Goal: Task Accomplishment & Management: Use online tool/utility

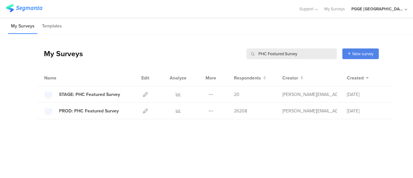
drag, startPoint x: 309, startPoint y: 53, endPoint x: 205, endPoint y: 46, distance: 104.3
click at [205, 46] on div "My Surveys PHC Featured Survey PHC Featured Survey New survey Start from scratc…" at bounding box center [208, 54] width 342 height 26
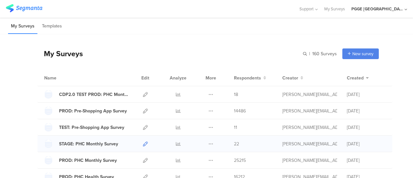
drag, startPoint x: 140, startPoint y: 143, endPoint x: 219, endPoint y: 0, distance: 163.6
click at [143, 143] on icon at bounding box center [145, 143] width 5 height 5
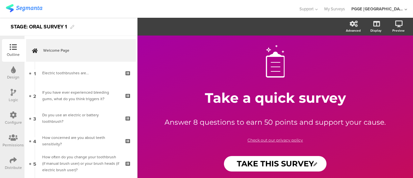
click at [14, 121] on div "Configure" at bounding box center [13, 122] width 17 height 6
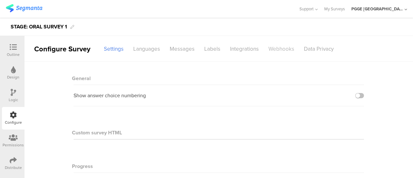
click at [277, 45] on div "Webhooks" at bounding box center [282, 48] width 36 height 11
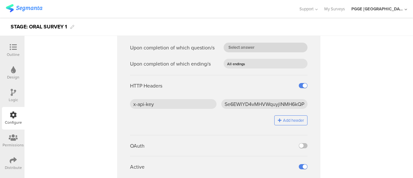
scroll to position [97, 0]
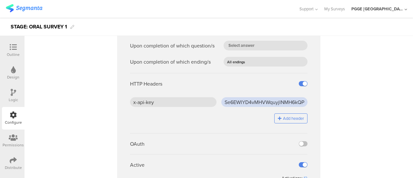
click at [261, 102] on input "Se6EWIYD4vMHVWquyjlNMH6kQPatlpEZ" at bounding box center [265, 102] width 87 height 10
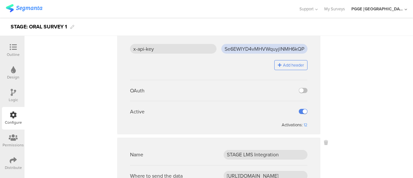
scroll to position [258, 0]
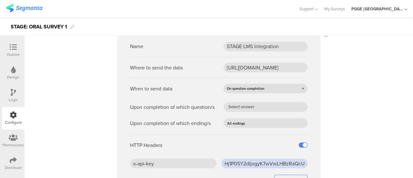
click at [236, 162] on input "Hj1P0SY2dIjxgyK7wVwLHBzRaQcULZlM" at bounding box center [265, 164] width 87 height 10
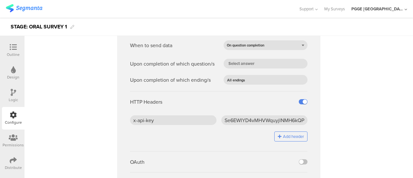
scroll to position [97, 0]
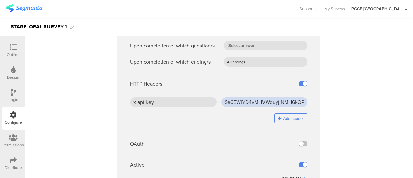
click at [249, 102] on input "Se6EWIYD4vMHVWquyjlNMH6kQPatlpEZ" at bounding box center [265, 102] width 87 height 10
paste input "s13T2NXxgbWR2joYkQ8Ca0K6wZbVltCf"
type input "s13T2NXxgbWR2joYkQ8Ca0K6wZbVltCf"
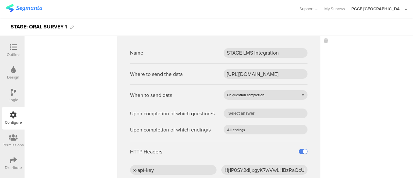
scroll to position [307, 0]
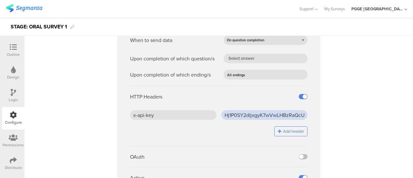
click at [253, 115] on input "Hj1P0SY2dIjxgyK7wVwLHBzRaQcULZlM" at bounding box center [265, 115] width 87 height 10
paste input "cDZ2ZGbOv2HARDzzqsZnu9c6NxwKHjkT"
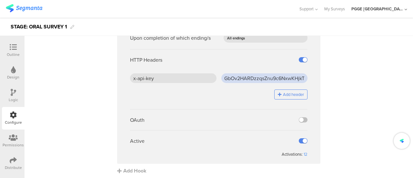
scroll to position [345, 0]
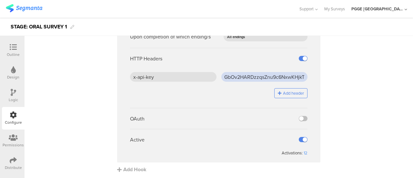
type input "cDZ2ZGbOv2HARDzzqsZnu9c6NxwKHjkT"
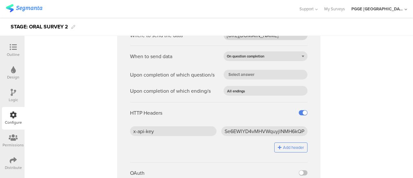
scroll to position [345, 0]
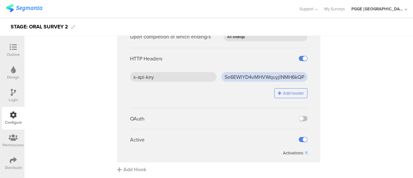
click at [242, 80] on input "Se6EWIYD4vMHVWquyjlNMH6kQPatlpEZ" at bounding box center [265, 77] width 87 height 10
paste input "s13T2NXxgbWR2joYkQ8Ca0K6wZbVltCf"
type input "s13T2NXxgbWR2joYkQ8Ca0K6wZbVltCf"
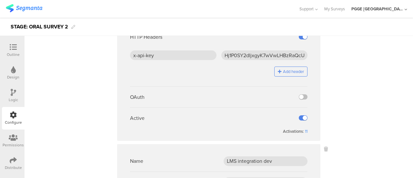
scroll to position [87, 0]
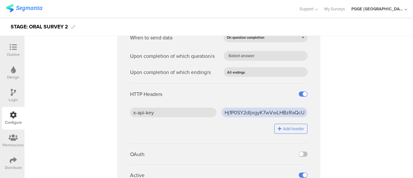
click at [230, 116] on input "Hj1P0SY2dIjxgyK7wVwLHBzRaQcULZlM" at bounding box center [265, 113] width 87 height 10
paste input "cDZ2ZGbOv2HARDzzqsZnu9c6NxwKHjkT"
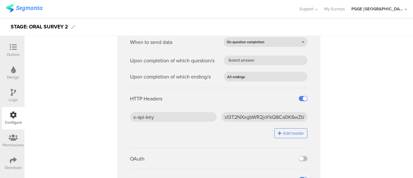
scroll to position [345, 0]
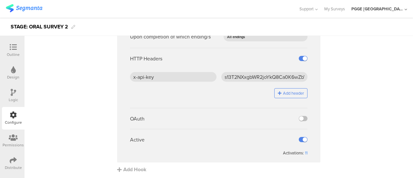
type input "cDZ2ZGbOv2HARDzzqsZnu9c6NxwKHjkT"
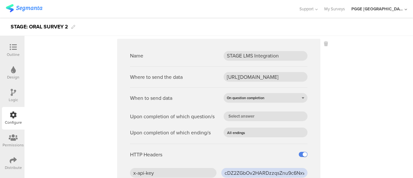
scroll to position [32, 0]
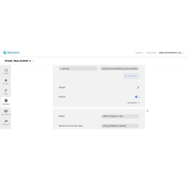
scroll to position [119, 0]
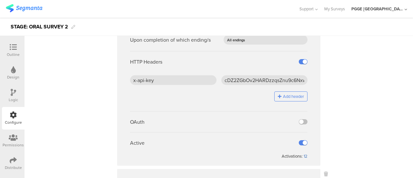
click at [304, 155] on div "12" at bounding box center [306, 156] width 4 height 6
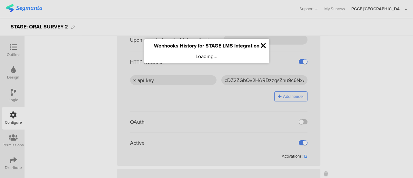
click at [263, 46] on icon at bounding box center [263, 45] width 5 height 7
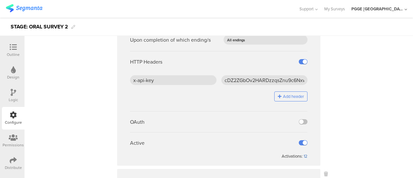
click at [304, 155] on div "12" at bounding box center [306, 156] width 4 height 6
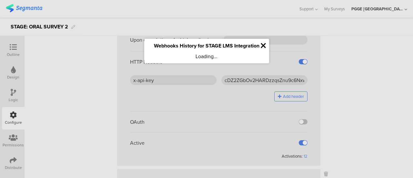
click at [264, 46] on icon at bounding box center [263, 45] width 5 height 7
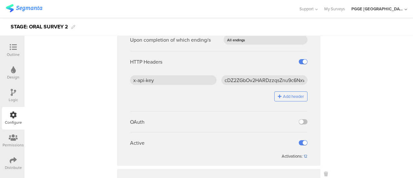
click at [304, 157] on div "12" at bounding box center [306, 156] width 4 height 6
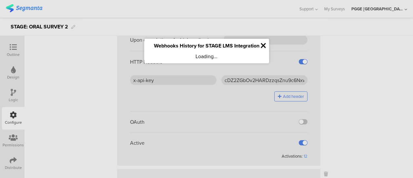
click at [262, 48] on icon at bounding box center [263, 45] width 5 height 7
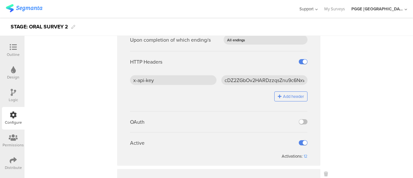
click at [314, 9] on span "Support" at bounding box center [307, 9] width 14 height 6
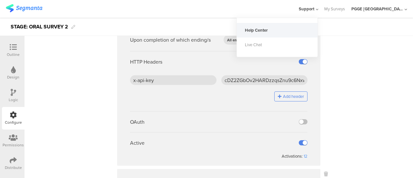
click at [282, 30] on div "Help Center" at bounding box center [277, 30] width 81 height 15
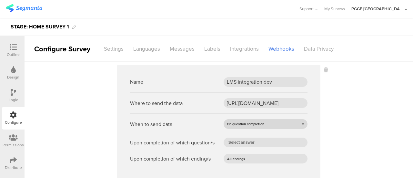
scroll to position [65, 0]
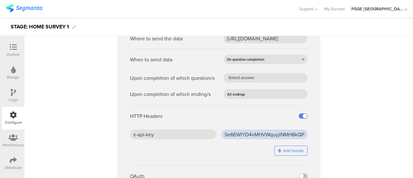
click at [236, 133] on input "Se6EWIYD4vMHVWquyjlNMH6kQPatlpEZ" at bounding box center [265, 134] width 87 height 10
paste input "s13T2NXxgbWR2joYkQ8Ca0K6wZbVltCf"
type input "s13T2NXxgbWR2joYkQ8Ca0K6wZbVltCf"
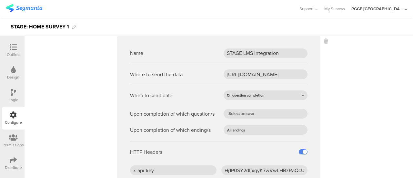
scroll to position [291, 0]
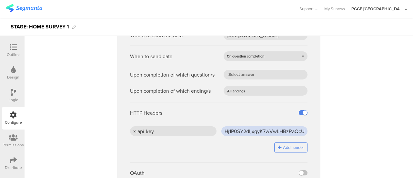
click at [241, 131] on input "Hj1P0SY2dIjxgyK7wVwLHBzRaQcULZlM" at bounding box center [265, 131] width 87 height 10
paste input "cDZ2ZGbOv2HARDzzqsZnu9c6NxwKHjkT"
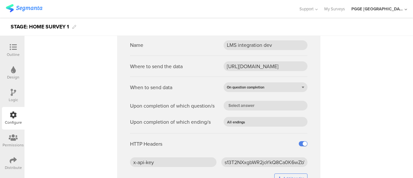
scroll to position [0, 0]
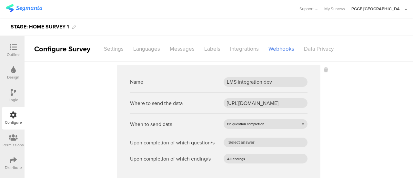
type input "cDZ2ZGbOv2HARDzzqsZnu9c6NxwKHjkT"
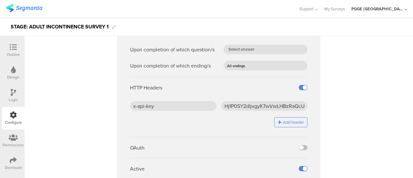
scroll to position [97, 0]
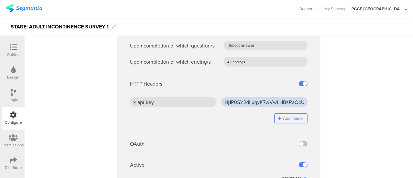
click at [261, 106] on input "Hj1P0SY2dIjxgyK7wVwLHBzRaQcULZlM" at bounding box center [265, 102] width 87 height 10
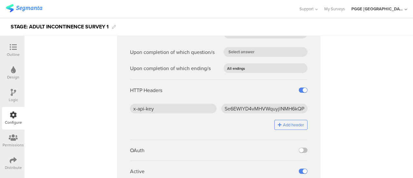
scroll to position [323, 0]
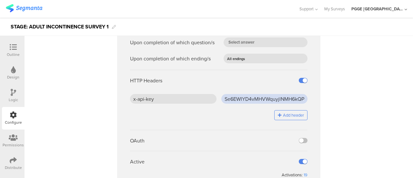
click at [252, 100] on input "Se6EWIYD4vMHVWquyjlNMH6kQPatlpEZ" at bounding box center [265, 99] width 87 height 10
paste input "s13T2NXxgbWR2joYkQ8Ca0K6wZbVltCf"
type input "s13T2NXxgbWR2joYkQ8Ca0K6wZbVltCf"
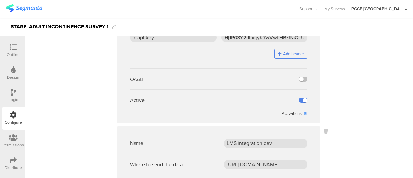
scroll to position [97, 0]
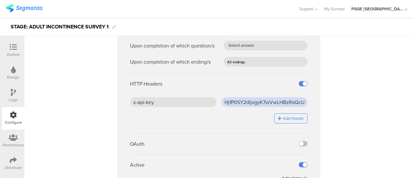
click at [234, 102] on input "Hj1P0SY2dIjxgyK7wVwLHBzRaQcULZlM" at bounding box center [265, 102] width 87 height 10
paste input "cDZ2ZGbOv2HARDzzqsZnu9c6NxwKHjkT"
type input "cDZ2ZGbOv2HARDzzqsZnu9c6NxwKHjkT"
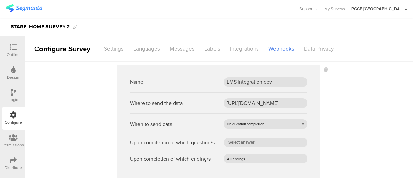
scroll to position [97, 0]
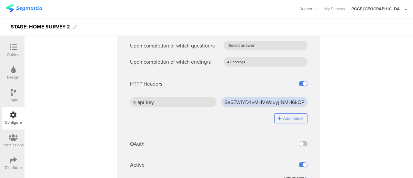
click at [266, 101] on input "Se6EWIYD4vMHVWquyjlNMH6kQPatlpEZ" at bounding box center [265, 102] width 87 height 10
paste input "s13T2NXxgbWR2joYkQ8Ca0K6wZbVltCf"
type input "s13T2NXxgbWR2joYkQ8Ca0K6wZbVltCf"
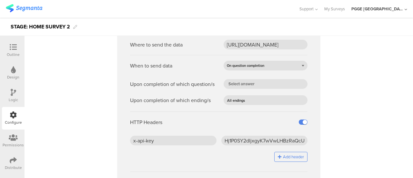
scroll to position [323, 0]
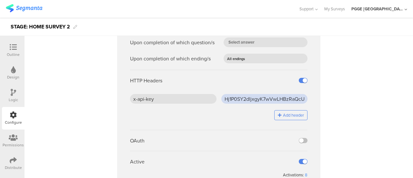
click at [254, 99] on input "Hj1P0SY2dIjxgyK7wVwLHBzRaQcULZlM" at bounding box center [265, 99] width 87 height 10
paste input "cDZ2ZGbOv2HARDzzqsZnu9c6NxwKHjkT"
type input "cDZ2ZGbOv2HARDzzqsZnu9c6NxwKHjkT"
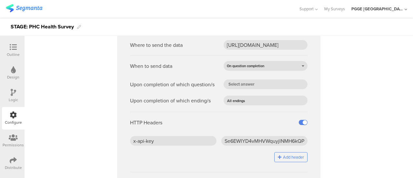
scroll to position [313, 0]
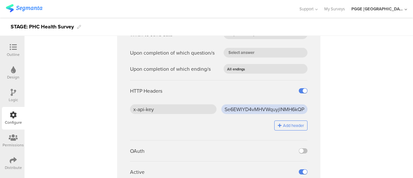
click at [238, 108] on input "Se6EWIYD4vMHVWquyjlNMH6kQPatlpEZ" at bounding box center [265, 109] width 87 height 10
paste input "s13T2NXxgbWR2joYkQ8Ca0K6wZbVltCf"
type input "s13T2NXxgbWR2joYkQ8Ca0K6wZbVltCf"
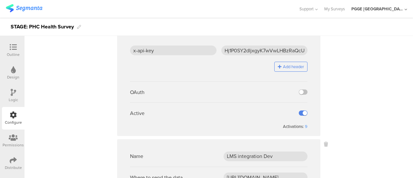
scroll to position [87, 0]
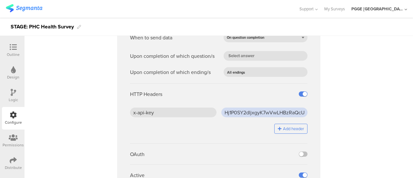
click at [227, 109] on input "Hj1P0SY2dIjxgyK7wVwLHBzRaQcULZlM" at bounding box center [265, 113] width 87 height 10
paste input "cDZ2ZGbOv2HARDzzqsZnu9c6NxwKHjkT"
type input "cDZ2ZGbOv2HARDzzqsZnu9c6NxwKHjkT"
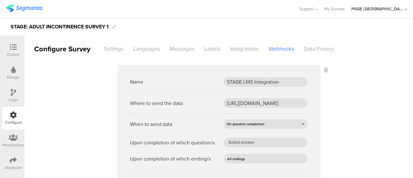
scroll to position [129, 0]
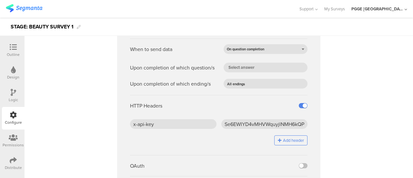
scroll to position [65, 0]
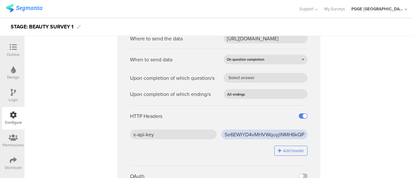
click at [231, 131] on input "Se6EWIYD4vMHVWquyjlNMH6kQPatlpEZ" at bounding box center [265, 134] width 87 height 10
paste input "s13T2NXxgbWR2joYkQ8Ca0K6wZbVltCf"
type input "s13T2NXxgbWR2joYkQ8Ca0K6wZbVltCf"
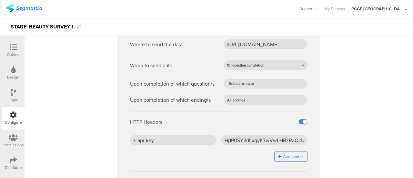
scroll to position [291, 0]
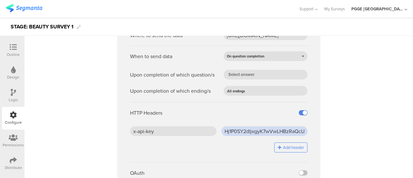
click at [228, 129] on input "Hj1P0SY2dIjxgyK7wVwLHBzRaQcULZlM" at bounding box center [265, 131] width 87 height 10
paste input "cDZ2ZGbOv2HARDzzqsZnu9c6NxwKHjkT"
type input "cDZ2ZGbOv2HARDzzqsZnu9c6NxwKHjkT"
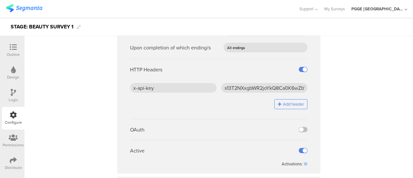
scroll to position [0, 0]
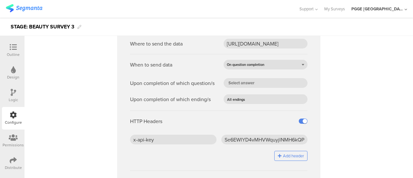
scroll to position [291, 0]
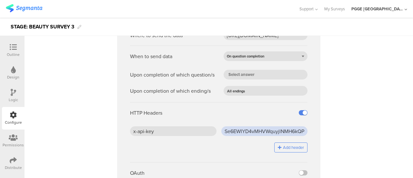
click at [231, 129] on input "Se6EWIYD4vMHVWquyjlNMH6kQPatlpEZ" at bounding box center [265, 131] width 87 height 10
paste input "s13T2NXxgbWR2joYkQ8Ca0K6wZbVltCf"
type input "s13T2NXxgbWR2joYkQ8Ca0K6wZbVltCf"
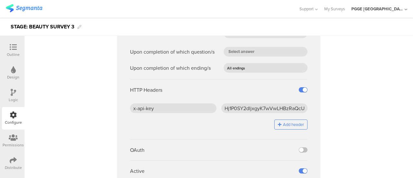
scroll to position [65, 0]
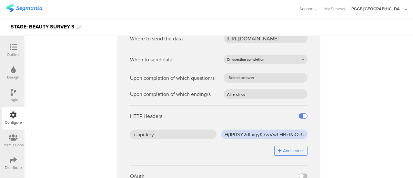
click at [253, 130] on input "Hj1P0SY2dIjxgyK7wVwLHBzRaQcULZlM" at bounding box center [265, 134] width 87 height 10
paste input "cDZ2ZGbOv2HARDzzqsZnu9c6NxwKHjkT"
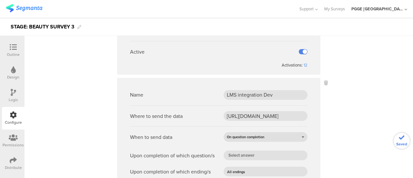
scroll to position [226, 0]
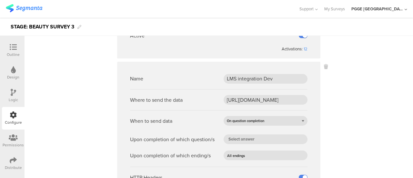
type input "cDZ2ZGbOv2HARDzzqsZnu9c6NxwKHjkT"
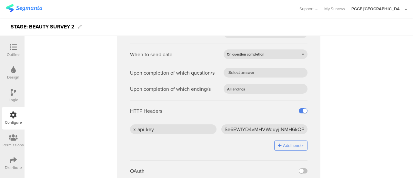
scroll to position [97, 0]
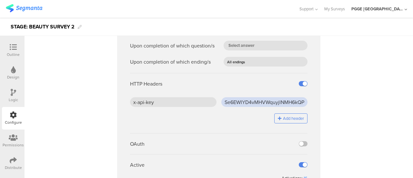
click at [273, 102] on input "Se6EWIYD4vMHVWquyjlNMH6kQPatlpEZ" at bounding box center [265, 102] width 87 height 10
paste input "s13T2NXxgbWR2joYkQ8Ca0K6wZbVltCf"
type input "s13T2NXxgbWR2joYkQ8Ca0K6wZbVltCf"
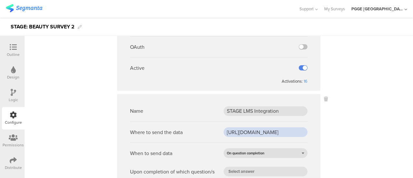
click at [238, 130] on input "[URL][DOMAIN_NAME]" at bounding box center [266, 132] width 84 height 10
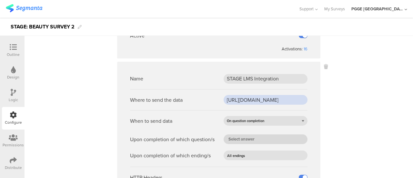
scroll to position [291, 0]
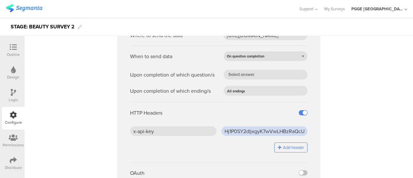
click at [241, 133] on input "Hj1P0SY2dIjxgyK7wVwLHBzRaQcULZlM" at bounding box center [265, 131] width 87 height 10
paste input "cDZ2ZGbOv2HARDzzqsZnu9c6NxwKHjkT"
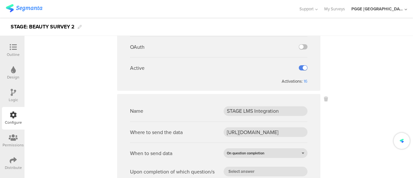
scroll to position [226, 0]
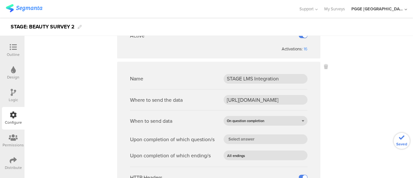
type input "cDZ2ZGbOv2HARDzzqsZnu9c6NxwKHjkT"
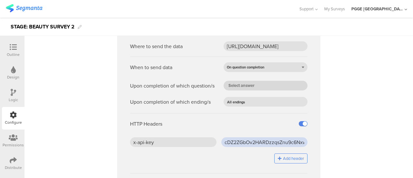
scroll to position [323, 0]
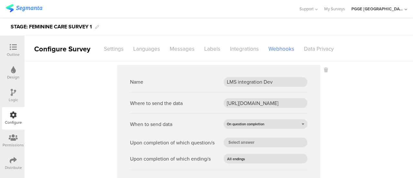
scroll to position [129, 0]
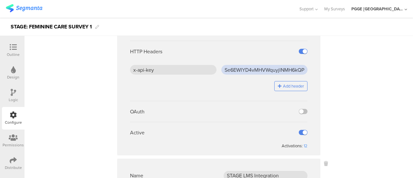
click at [248, 68] on input "Se6EWIYD4vMHVWquyjlNMH6kQPatlpEZ" at bounding box center [265, 70] width 87 height 10
paste input "s13T2NXxgbWR2joYkQ8Ca0K6wZbVltCf"
type input "s13T2NXxgbWR2joYkQ8Ca0K6wZbVltCf"
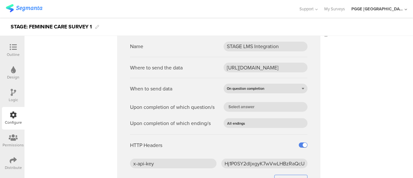
scroll to position [291, 0]
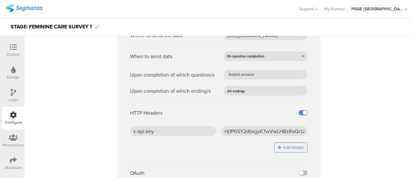
click at [245, 136] on div "x-api-key Hj1P0SY2dIjxgyK7wVwLHBzRaQcULZlM Add header" at bounding box center [219, 141] width 178 height 31
click at [245, 131] on input "Hj1P0SY2dIjxgyK7wVwLHBzRaQcULZlM" at bounding box center [265, 131] width 87 height 10
paste input "cDZ2ZGbOv2HARDzzqsZnu9c6NxwKHjkT"
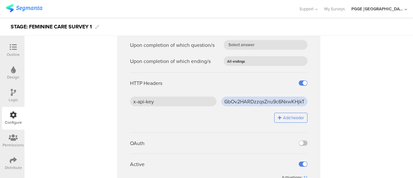
scroll to position [345, 0]
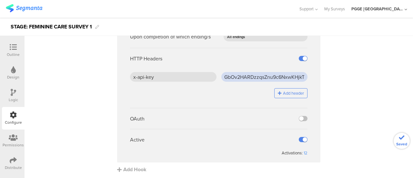
type input "cDZ2ZGbOv2HARDzzqsZnu9c6NxwKHjkT"
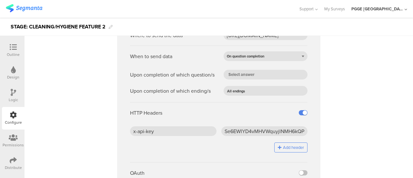
scroll to position [97, 0]
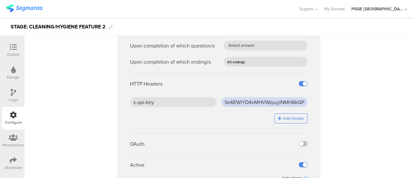
click at [244, 98] on input "Se6EWIYD4vMHVWquyjlNMH6kQPatlpEZ" at bounding box center [265, 102] width 87 height 10
paste input "s13T2NXxgbWR2joYkQ8Ca0K6wZbVltCf"
type input "s13T2NXxgbWR2joYkQ8Ca0K6wZbVltCf"
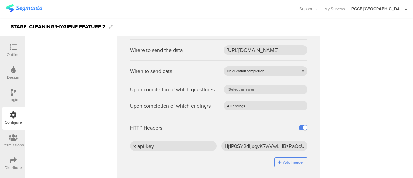
scroll to position [345, 0]
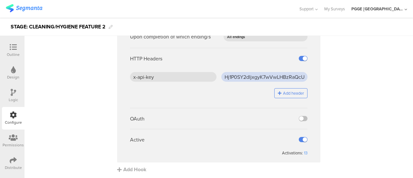
click at [244, 80] on input "Hj1P0SY2dIjxgyK7wVwLHBzRaQcULZlM" at bounding box center [265, 77] width 87 height 10
paste input "cDZ2ZGbOv2HARDzzqsZnu9c6NxwKHjkT"
type input "cDZ2ZGbOv2HARDzzqsZnu9c6NxwKHjkT"
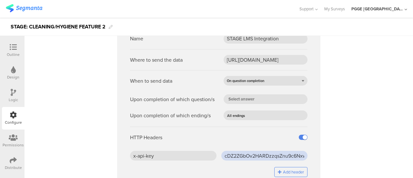
scroll to position [248, 0]
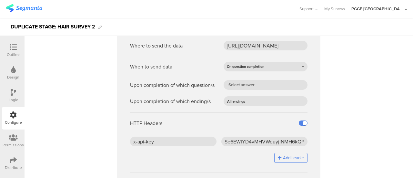
scroll to position [97, 0]
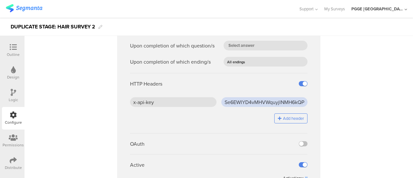
click at [247, 102] on input "Se6EWIYD4vMHVWquyjlNMH6kQPatlpEZ" at bounding box center [265, 102] width 87 height 10
paste input "s13T2NXxgbWR2joYkQ8Ca0K6wZbVltCf"
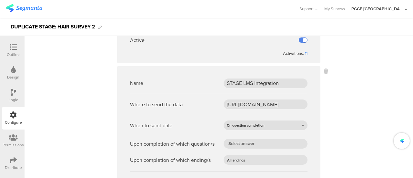
scroll to position [258, 0]
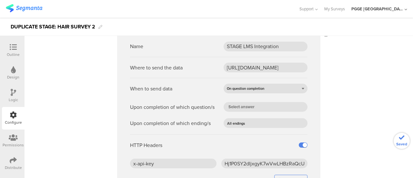
type input "s13T2NXxgbWR2joYkQ8Ca0K6wZbVltCf"
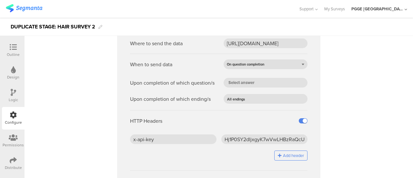
scroll to position [313, 0]
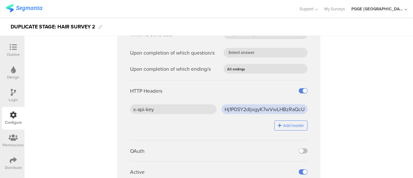
click at [240, 106] on input "Hj1P0SY2dIjxgyK7wVwLHBzRaQcULZlM" at bounding box center [265, 109] width 87 height 10
paste input "cDZ2ZGbOv2HARDzzqsZnu9c6NxwKHjkT"
type input "cDZ2ZGbOv2HARDzzqsZnu9c6NxwKHjkT"
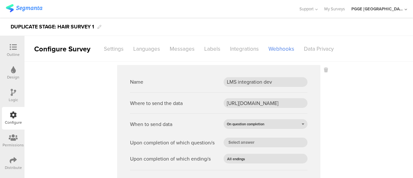
scroll to position [97, 0]
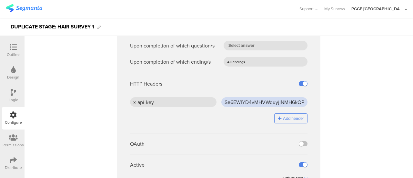
click at [234, 102] on input "Se6EWIYD4vMHVWquyjlNMH6kQPatlpEZ" at bounding box center [265, 102] width 87 height 10
paste input "s13T2NXxgbWR2joYkQ8Ca0K6wZbVltCf"
type input "s13T2NXxgbWR2joYkQ8Ca0K6wZbVltCf"
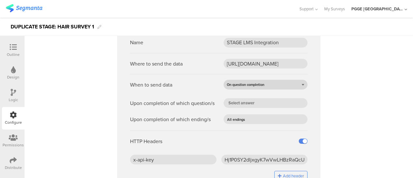
scroll to position [291, 0]
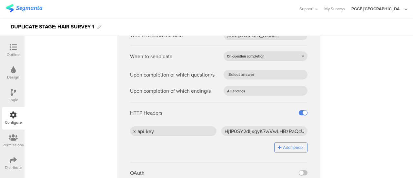
click at [239, 124] on ng-form "Name STAGE LMS Integration Where to send the data [URL][DOMAIN_NAME] When to se…" at bounding box center [219, 107] width 178 height 207
click at [239, 129] on input "Hj1P0SY2dIjxgyK7wVwLHBzRaQcULZlM" at bounding box center [265, 131] width 87 height 10
paste input "cDZ2ZGbOv2HARDzzqsZnu9c6NxwKHjkT"
type input "cDZ2ZGbOv2HARDzzqsZnu9c6NxwKHjkT"
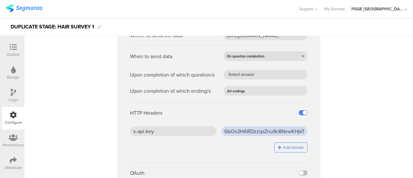
scroll to position [0, 0]
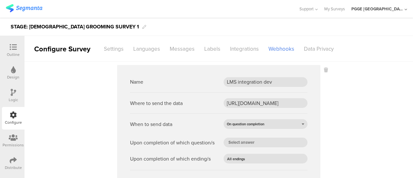
scroll to position [97, 0]
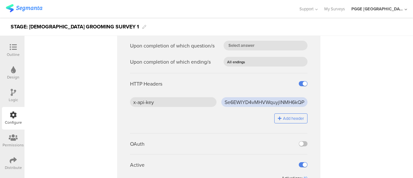
click at [257, 100] on input "Se6EWIYD4vMHVWquyjlNMH6kQPatlpEZ" at bounding box center [265, 102] width 87 height 10
paste input "s13T2NXxgbWR2joYkQ8Ca0K6wZbVltCf"
type input "s13T2NXxgbWR2joYkQ8Ca0K6wZbVltCf"
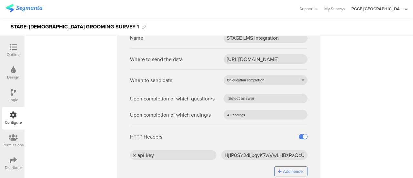
scroll to position [291, 0]
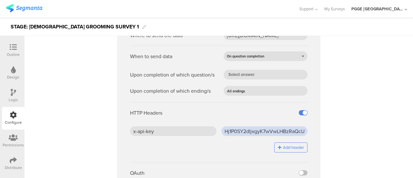
click at [249, 130] on input "Hj1P0SY2dIjxgyK7wVwLHBzRaQcULZlM" at bounding box center [265, 131] width 87 height 10
paste input "cDZ2ZGbOv2HARDzzqsZnu9c6NxwKHjkT"
type input "cDZ2ZGbOv2HARDzzqsZnu9c6NxwKHjkT"
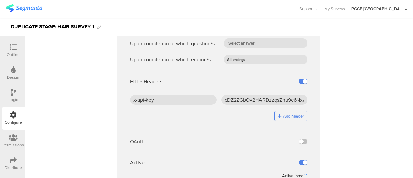
scroll to position [323, 0]
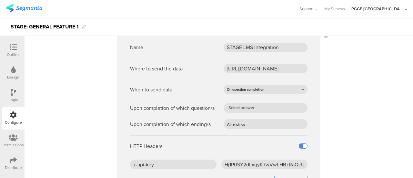
scroll to position [97, 0]
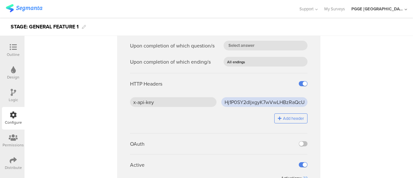
click at [240, 101] on input "Hj1P0SY2dIjxgyK7wVwLHBzRaQcULZlM" at bounding box center [265, 102] width 87 height 10
paste input "s13T2NXxgbWR2joYkQ8Ca0K6wZbVltCf"
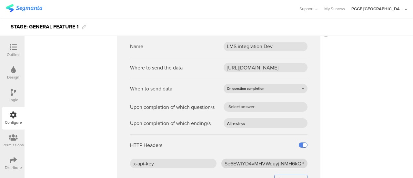
type input "s13T2NXxgbWR2joYkQ8Ca0K6wZbVltCf"
click at [238, 163] on input "Se6EWIYD4vMHVWquyjlNMH6kQPatlpEZ" at bounding box center [265, 164] width 87 height 10
paste input "s13T2NXxgbWR2joYkQ8Ca0K6wZbVltCf"
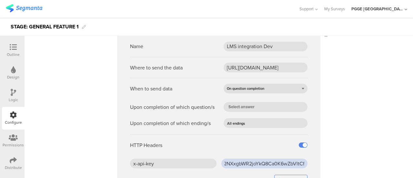
type input "s13T2NXxgbWR2joYkQ8Ca0K6wZbVltCf"
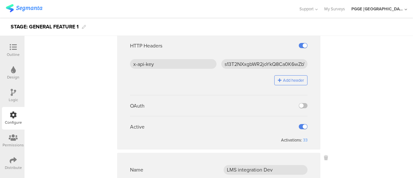
scroll to position [129, 0]
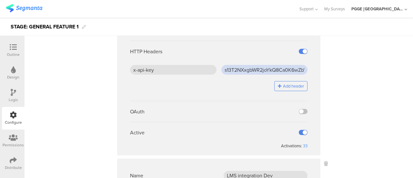
click at [241, 69] on input "s13T2NXxgbWR2joYkQ8Ca0K6wZbVltCf" at bounding box center [265, 70] width 87 height 10
paste input "cDZ2ZGbOv2HARDzzqsZnu9c6NxwKHjkT"
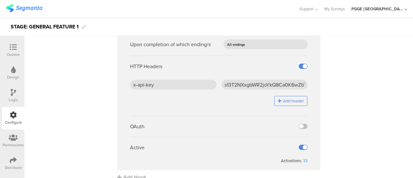
scroll to position [345, 0]
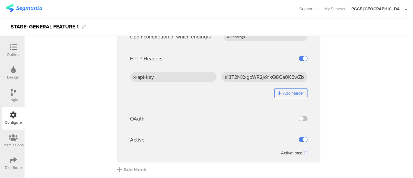
type input "cDZ2ZGbOv2HARDzzqsZnu9c6NxwKHjkT"
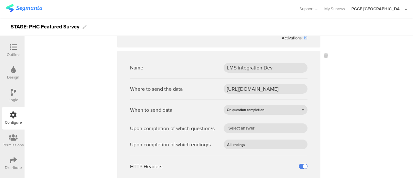
scroll to position [258, 0]
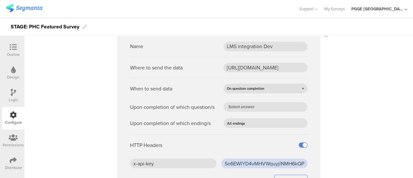
click at [240, 162] on input "Se6EWIYD4vMHVWquyjlNMH6kQPatlpEZ" at bounding box center [265, 164] width 87 height 10
paste input "s13T2NXxgbWR2joYkQ8Ca0K6wZbVltCf"
type input "s13T2NXxgbWR2joYkQ8Ca0K6wZbVltCf"
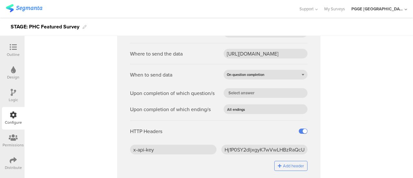
scroll to position [97, 0]
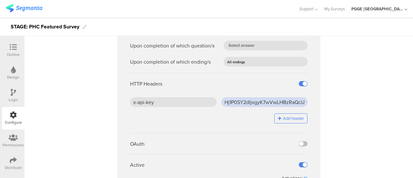
click at [244, 105] on input "Hj1P0SY2dIjxgyK7wVwLHBzRaQcULZlM" at bounding box center [265, 102] width 87 height 10
paste input "cDZ2ZGbOv2HARDzzqsZnu9c6NxwKHjkT"
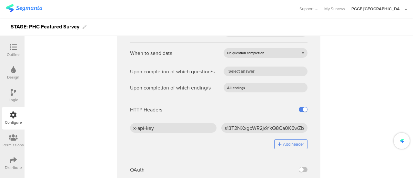
scroll to position [345, 0]
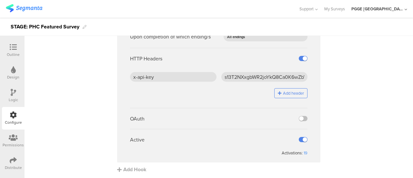
type input "cDZ2ZGbOv2HARDzzqsZnu9c6NxwKHjkT"
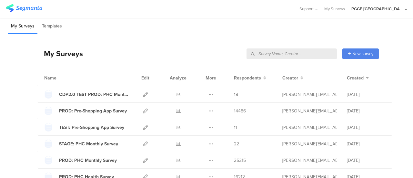
click at [314, 54] on input "text" at bounding box center [292, 53] width 90 height 11
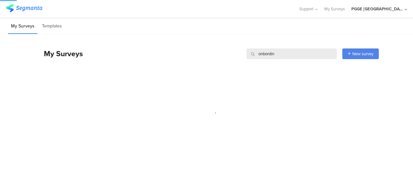
type input "onbording"
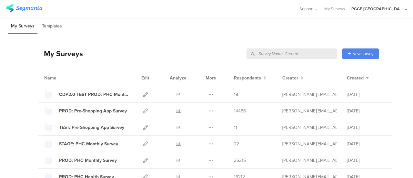
click at [314, 54] on input "text" at bounding box center [292, 53] width 90 height 11
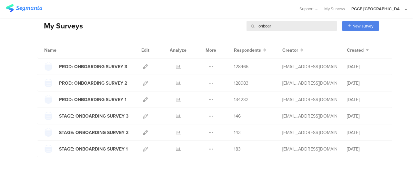
scroll to position [48, 0]
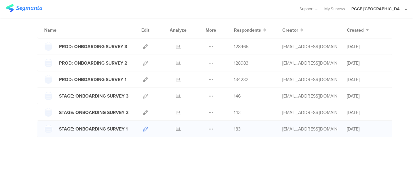
click at [143, 129] on icon at bounding box center [145, 129] width 5 height 5
click at [143, 112] on icon at bounding box center [145, 112] width 5 height 5
click at [143, 128] on icon at bounding box center [145, 129] width 5 height 5
click at [143, 127] on icon at bounding box center [145, 129] width 5 height 5
click at [143, 94] on icon at bounding box center [145, 96] width 5 height 5
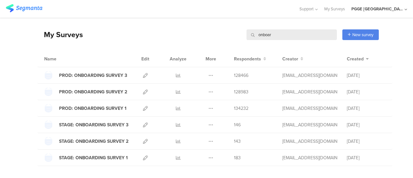
scroll to position [0, 0]
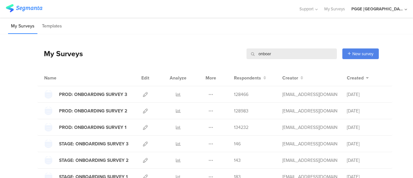
click at [283, 54] on input "onboar" at bounding box center [292, 53] width 90 height 11
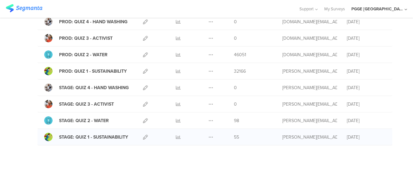
scroll to position [97, 0]
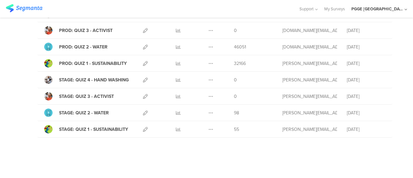
type input "quiz"
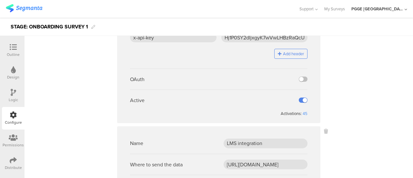
scroll to position [291, 0]
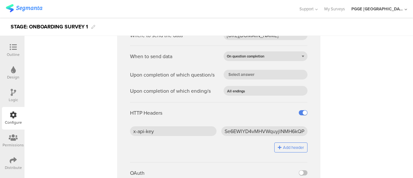
click at [242, 135] on div "x-api-key Se6EWIYD4vMHVWquyjlNMH6kQPatlpEZ Add header" at bounding box center [219, 141] width 178 height 31
click at [242, 132] on input "Se6EWIYD4vMHVWquyjlNMH6kQPatlpEZ" at bounding box center [265, 131] width 87 height 10
paste input "s13T2NXxgbWR2joYkQ8Ca0K6wZbVltCf"
type input "s13T2NXxgbWR2joYkQ8Ca0K6wZbVltCf"
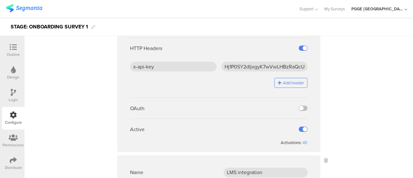
scroll to position [97, 0]
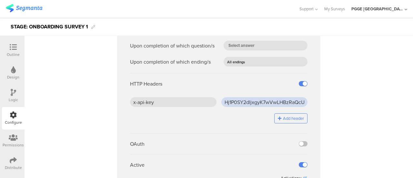
click at [242, 104] on input "Hj1P0SY2dIjxgyK7wVwLHBzRaQcULZlM" at bounding box center [265, 102] width 87 height 10
paste input "cDZ2ZGbOv2HARDzzqsZnu9c6NxwKHjkT"
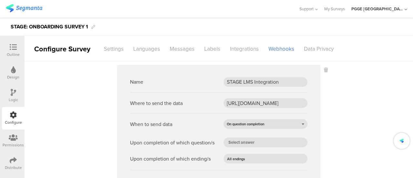
scroll to position [161, 0]
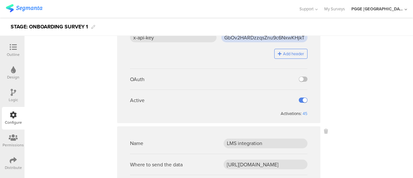
type input "cDZ2ZGbOv2HARDzzqsZnu9c6NxwKHjkT"
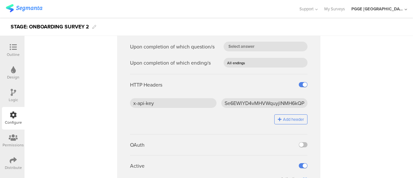
scroll to position [323, 0]
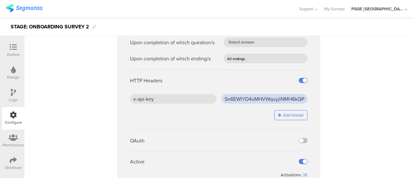
click at [247, 98] on input "Se6EWIYD4vMHVWquyjlNMH6kQPatlpEZ" at bounding box center [265, 99] width 87 height 10
paste input "s13T2NXxgbWR2joYkQ8Ca0K6wZbVltCf"
type input "s13T2NXxgbWR2joYkQ8Ca0K6wZbVltCf"
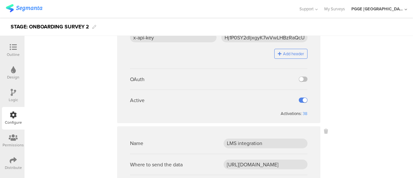
scroll to position [65, 0]
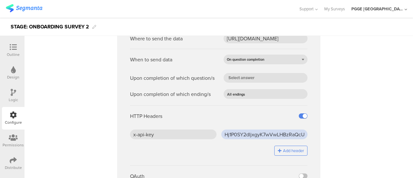
click at [224, 132] on input "Hj1P0SY2dIjxgyK7wVwLHBzRaQcULZlM" at bounding box center [265, 134] width 87 height 10
paste input "cDZ2ZGbOv2HARDzzqsZnu9c6NxwKHjkT"
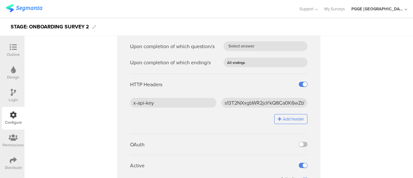
scroll to position [345, 0]
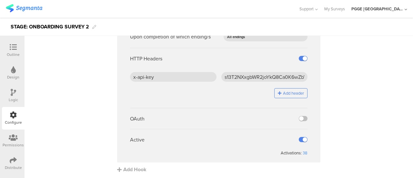
type input "cDZ2ZGbOv2HARDzzqsZnu9c6NxwKHjkT"
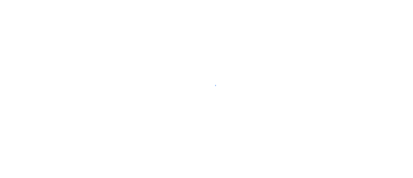
click at [352, 82] on div at bounding box center [206, 89] width 413 height 178
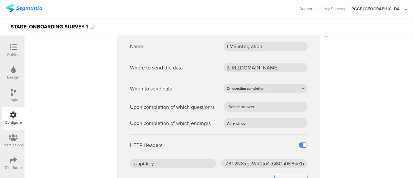
scroll to position [291, 0]
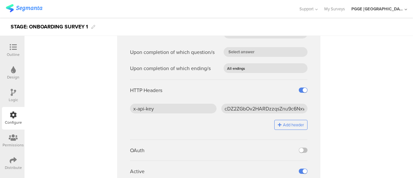
scroll to position [97, 0]
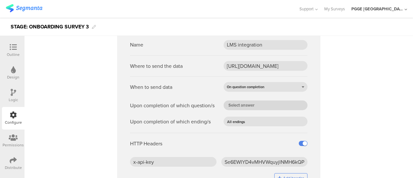
scroll to position [97, 0]
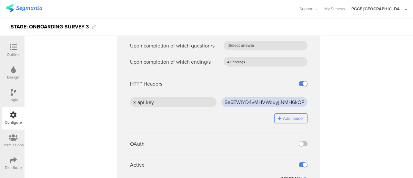
click at [248, 103] on input "Se6EWIYD4vMHVWquyjlNMH6kQPatlpEZ" at bounding box center [265, 102] width 87 height 10
paste input "s13T2NXxgbWR2joYkQ8Ca0K6wZbVltCf"
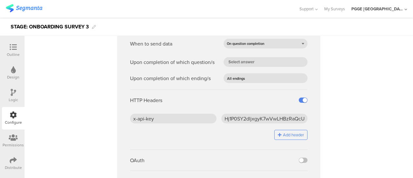
scroll to position [452, 0]
type input "s13T2NXxgbWR2joYkQ8Ca0K6wZbVltCf"
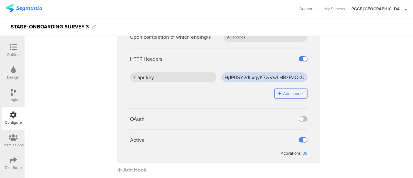
click at [252, 80] on input "Hj1P0SY2dIjxgyK7wVwLHBzRaQcULZlM" at bounding box center [265, 77] width 87 height 10
paste input "cDZ2ZGbOv2HARDzzqsZnu9c6NxwKHjkT"
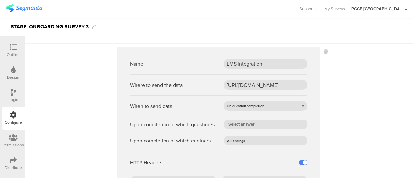
scroll to position [0, 0]
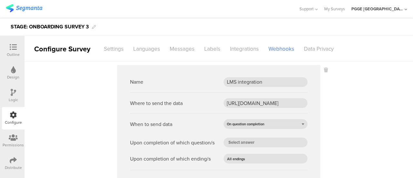
type input "cDZ2ZGbOv2HARDzzqsZnu9c6NxwKHjkT"
